Goal: Task Accomplishment & Management: Use online tool/utility

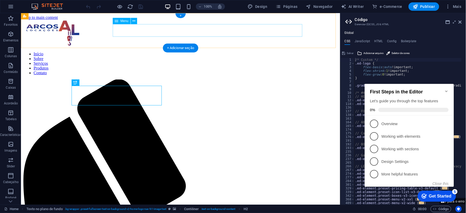
click at [266, 51] on nav "Início Sobre Serviços Produtos Contato" at bounding box center [180, 63] width 315 height 24
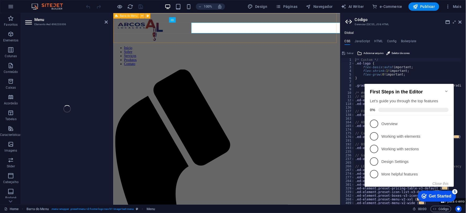
select select
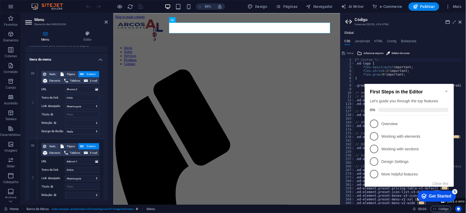
scroll to position [58, 0]
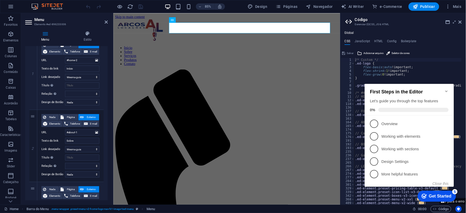
click at [447, 90] on icon "Minimize checklist" at bounding box center [446, 91] width 2 height 2
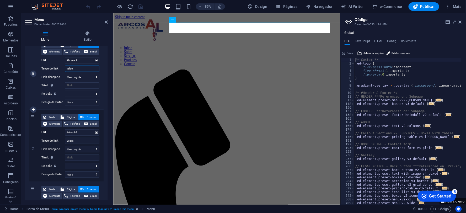
click at [77, 69] on input "Início" at bounding box center [82, 69] width 34 height 6
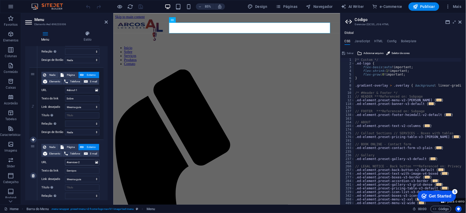
scroll to position [0, 0]
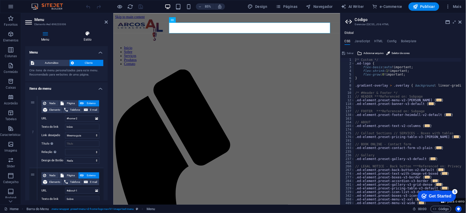
click at [90, 35] on icon at bounding box center [87, 33] width 40 height 5
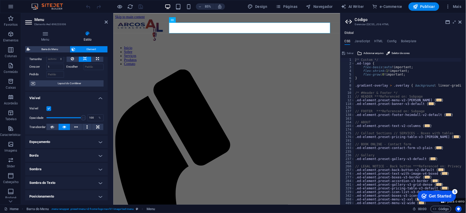
scroll to position [29, 0]
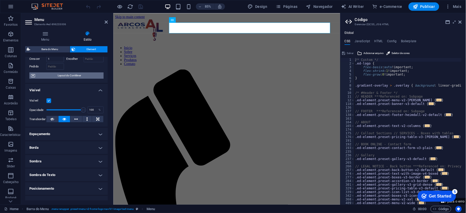
click at [65, 77] on span "Layout do Contêiner" at bounding box center [69, 75] width 65 height 6
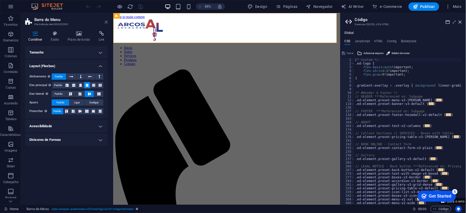
click at [105, 20] on icon at bounding box center [106, 22] width 3 height 4
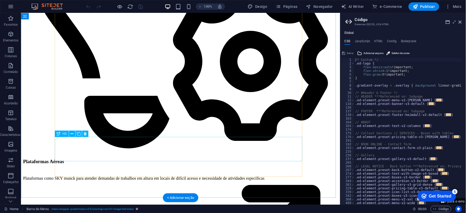
scroll to position [1196, 0]
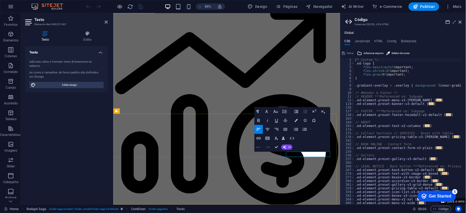
drag, startPoint x: 324, startPoint y: 180, endPoint x: 331, endPoint y: 181, distance: 7.4
click at [295, 143] on icon "button" at bounding box center [295, 144] width 5 height 5
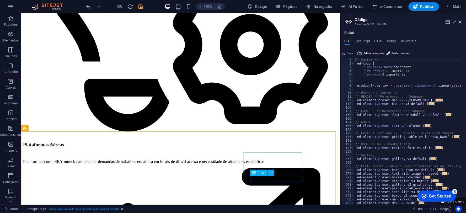
click at [260, 174] on span "Texto" at bounding box center [262, 172] width 8 height 3
click at [271, 172] on icon at bounding box center [271, 173] width 3 height 6
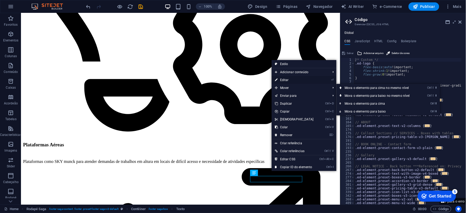
click at [285, 80] on link "⏎ Editar" at bounding box center [294, 80] width 45 height 8
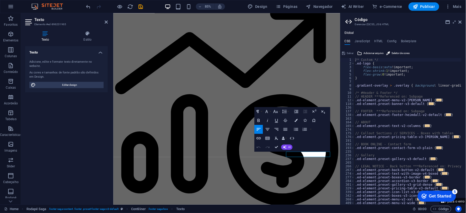
drag, startPoint x: 433, startPoint y: 133, endPoint x: 292, endPoint y: 120, distance: 141.8
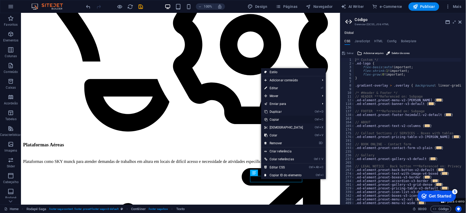
click at [275, 118] on link "Ctrl C Copiar" at bounding box center [283, 120] width 45 height 8
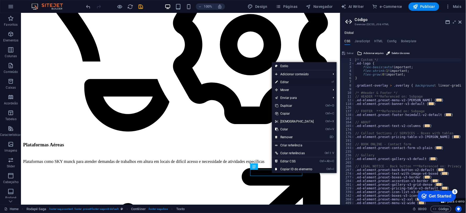
click at [284, 83] on link "⏎ Editar" at bounding box center [294, 82] width 45 height 8
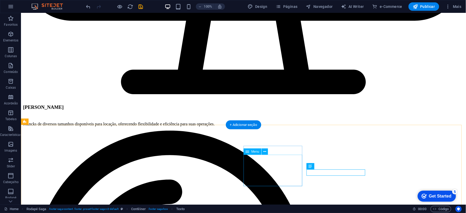
scroll to position [1188, 0]
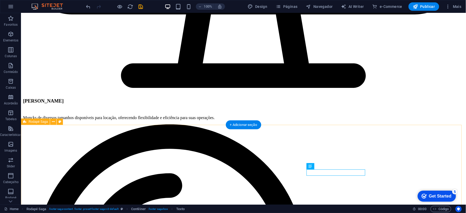
drag, startPoint x: 314, startPoint y: 185, endPoint x: 346, endPoint y: 183, distance: 32.6
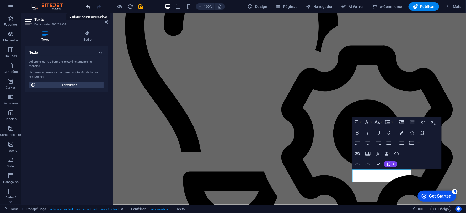
click at [87, 6] on icon "undo" at bounding box center [89, 7] width 6 height 6
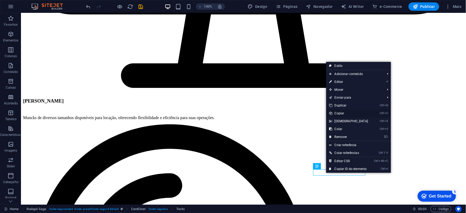
click at [338, 113] on link "Ctrl C Copiar" at bounding box center [349, 113] width 45 height 8
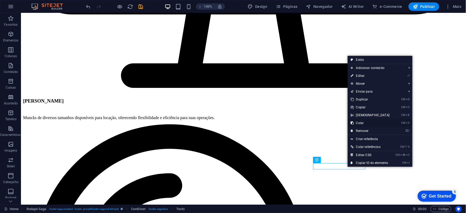
click at [364, 122] on link "Ctrl V Colar" at bounding box center [370, 123] width 45 height 8
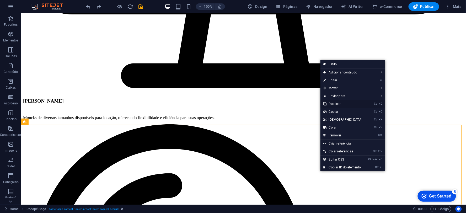
drag, startPoint x: 345, startPoint y: 101, endPoint x: 323, endPoint y: 88, distance: 25.0
click at [345, 101] on link "Ctrl D Duplicar" at bounding box center [343, 104] width 45 height 8
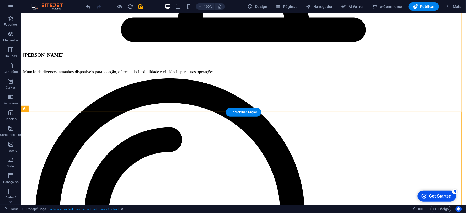
scroll to position [1322, 0]
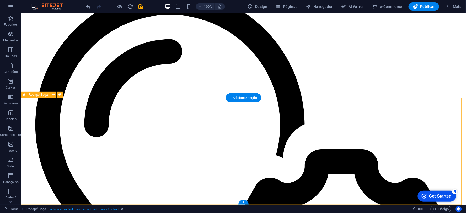
drag, startPoint x: 334, startPoint y: 155, endPoint x: 419, endPoint y: 160, distance: 85.2
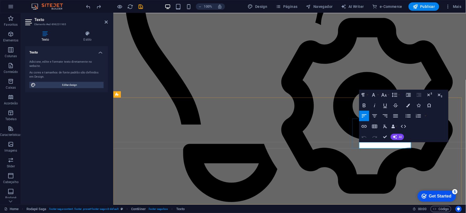
drag, startPoint x: 371, startPoint y: 146, endPoint x: 391, endPoint y: 185, distance: 44.1
select select "footer"
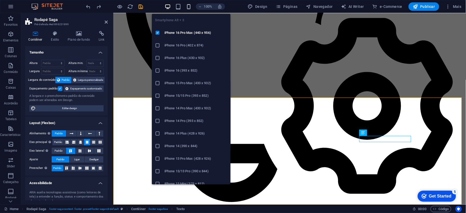
click at [188, 4] on icon "button" at bounding box center [189, 7] width 6 height 6
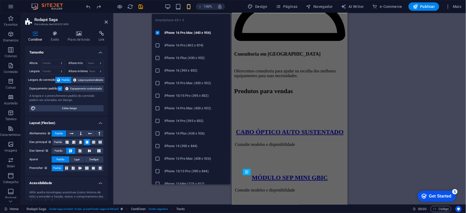
scroll to position [1845, 0]
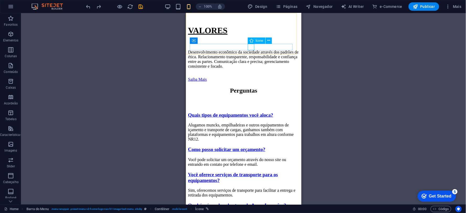
select select "xMidYMid"
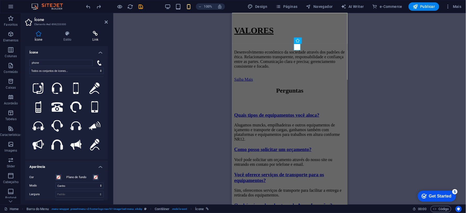
click at [96, 32] on icon at bounding box center [95, 33] width 25 height 5
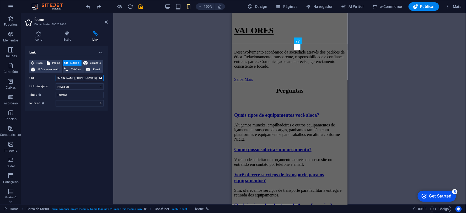
scroll to position [0, 77]
drag, startPoint x: 57, startPoint y: 78, endPoint x: 99, endPoint y: 81, distance: 42.7
click at [108, 80] on div "Ícone Estilo Link Ícone phone Todos os conjuntos de ícones... IcoFont Ionicons …" at bounding box center [66, 116] width 91 height 178
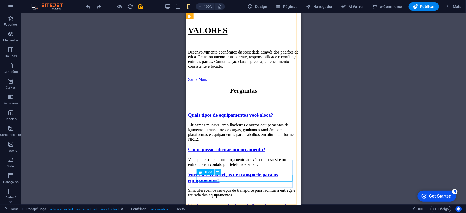
click at [217, 171] on icon at bounding box center [217, 172] width 3 height 6
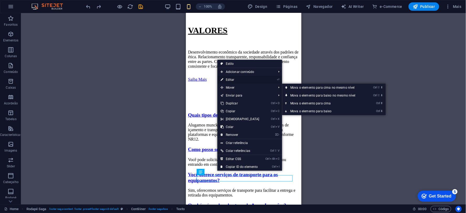
drag, startPoint x: 233, startPoint y: 81, endPoint x: 0, endPoint y: 67, distance: 232.7
click at [233, 81] on link "⏎ Editar" at bounding box center [240, 80] width 45 height 8
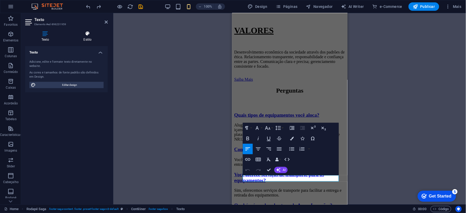
click at [86, 35] on icon at bounding box center [87, 33] width 40 height 5
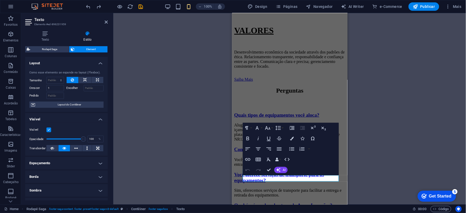
click at [44, 22] on h3 "Elemento #ed-896231959" at bounding box center [65, 24] width 63 height 5
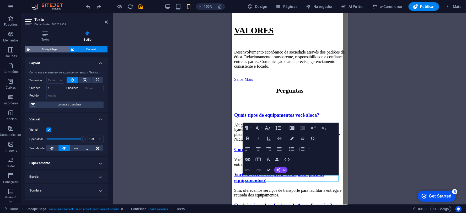
click at [49, 48] on span "Rodapé Saga" at bounding box center [50, 49] width 36 height 6
select select "rem"
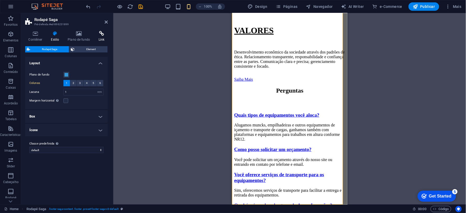
click at [102, 35] on icon at bounding box center [102, 33] width 12 height 5
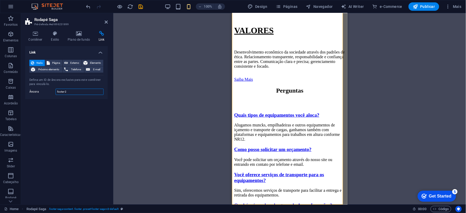
drag, startPoint x: 75, startPoint y: 91, endPoint x: 49, endPoint y: 92, distance: 26.3
click at [49, 92] on div "Âncora footer-2" at bounding box center [66, 92] width 74 height 6
click at [70, 61] on span "Externo" at bounding box center [75, 63] width 10 height 6
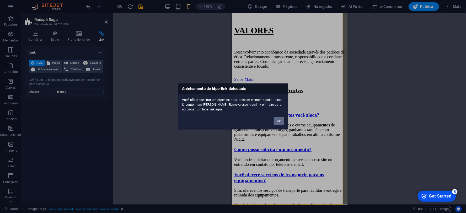
click at [281, 120] on button "Ok" at bounding box center [279, 121] width 10 height 8
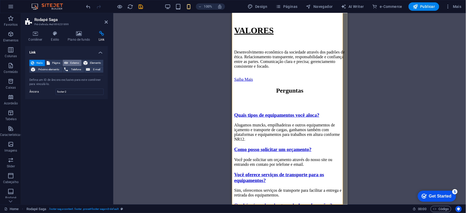
click at [75, 61] on span "Externo" at bounding box center [75, 63] width 10 height 6
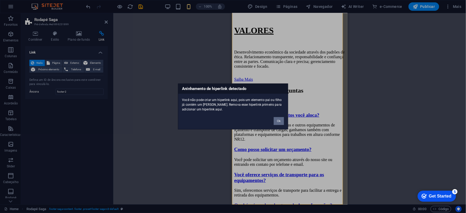
click at [279, 122] on button "Ok" at bounding box center [279, 121] width 10 height 8
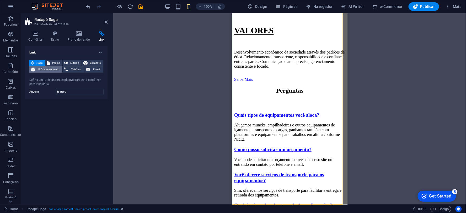
click at [48, 69] on span "Próximo elemento" at bounding box center [49, 69] width 24 height 6
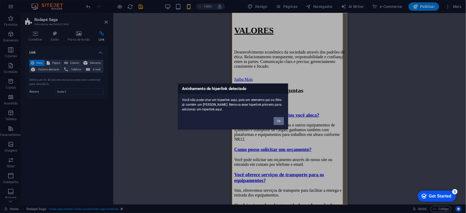
click at [281, 120] on button "Ok" at bounding box center [279, 121] width 10 height 8
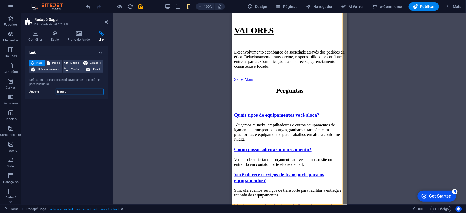
click at [74, 91] on input "footer-2" at bounding box center [80, 92] width 48 height 6
paste input "[URL][DOMAIN_NAME][PHONE_NUMBER]"
type input "[URL][DOMAIN_NAME][PHONE_NUMBER]"
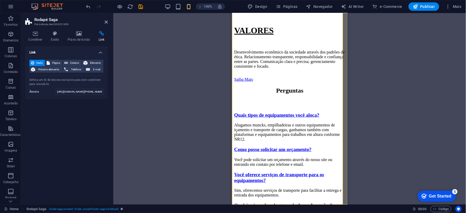
click at [85, 115] on div "Link Nada Página Externo Elemento Próximo elemento Telefone E-mail Página Home …" at bounding box center [66, 123] width 83 height 154
click at [85, 149] on div "Link Nada Página Externo Elemento Próximo elemento Telefone E-mail Página Home …" at bounding box center [66, 123] width 83 height 154
click at [39, 36] on icon at bounding box center [35, 33] width 20 height 5
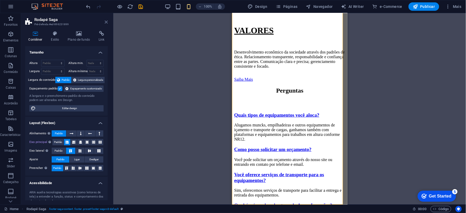
click at [105, 22] on icon at bounding box center [106, 22] width 3 height 4
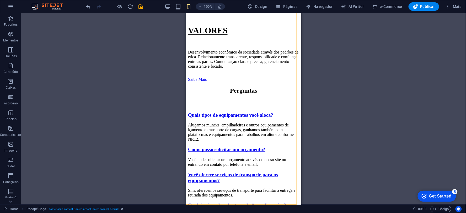
click at [142, 7] on icon "save" at bounding box center [141, 7] width 6 height 6
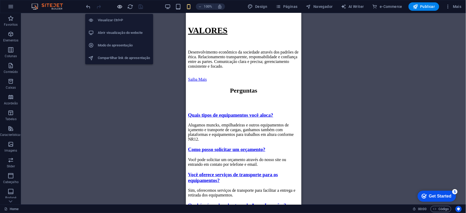
click at [119, 6] on icon "button" at bounding box center [120, 7] width 6 height 6
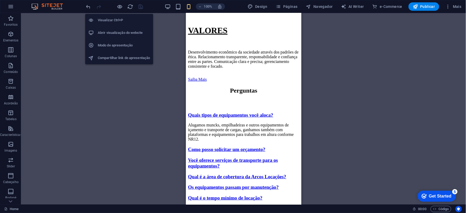
scroll to position [1713, 0]
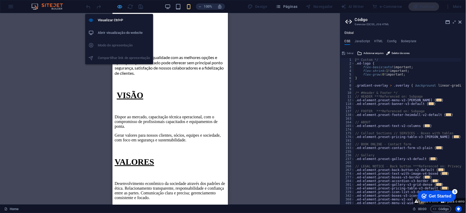
click at [120, 7] on icon "button" at bounding box center [120, 7] width 6 height 6
